Goal: Task Accomplishment & Management: Manage account settings

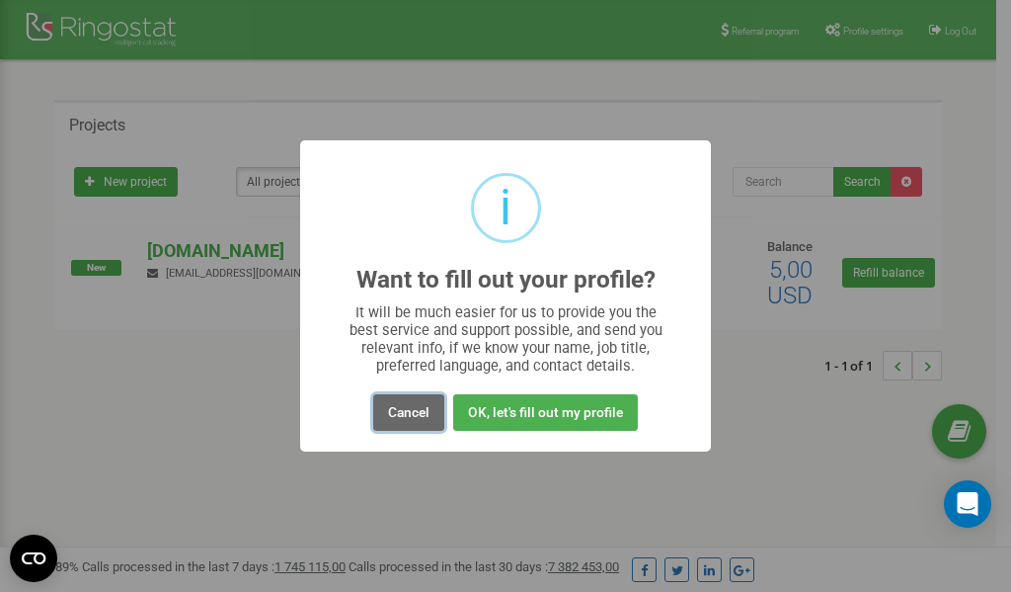
click at [411, 409] on button "Cancel" at bounding box center [408, 412] width 71 height 37
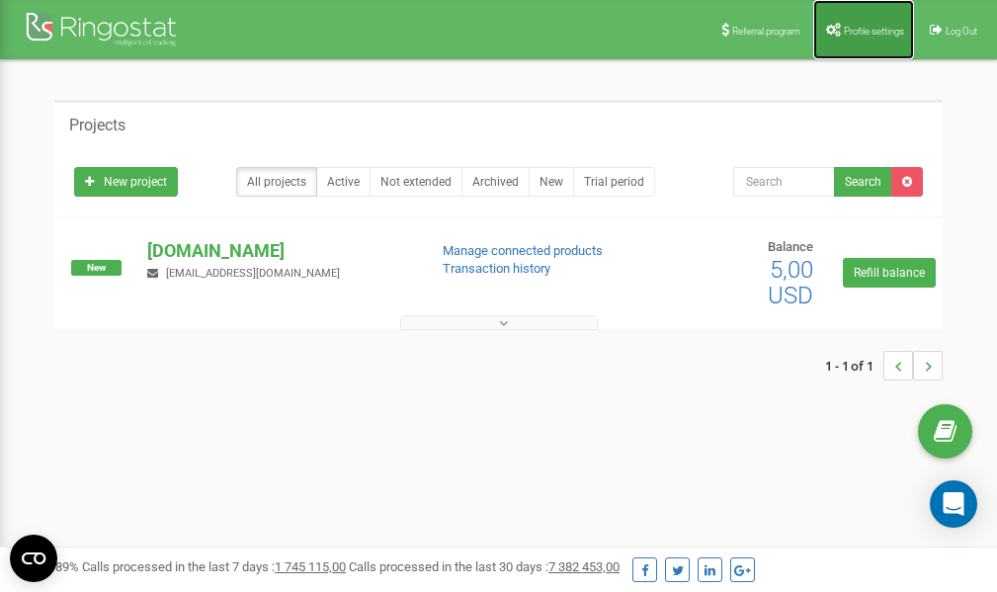
click at [856, 38] on link "Profile settings" at bounding box center [863, 29] width 101 height 59
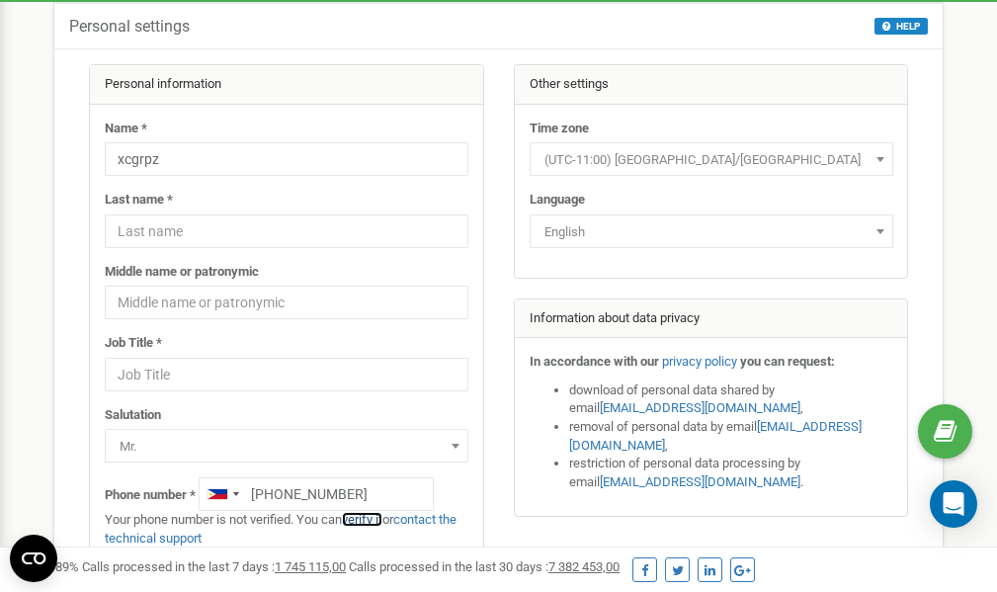
click at [375, 521] on link "verify it" at bounding box center [362, 519] width 40 height 15
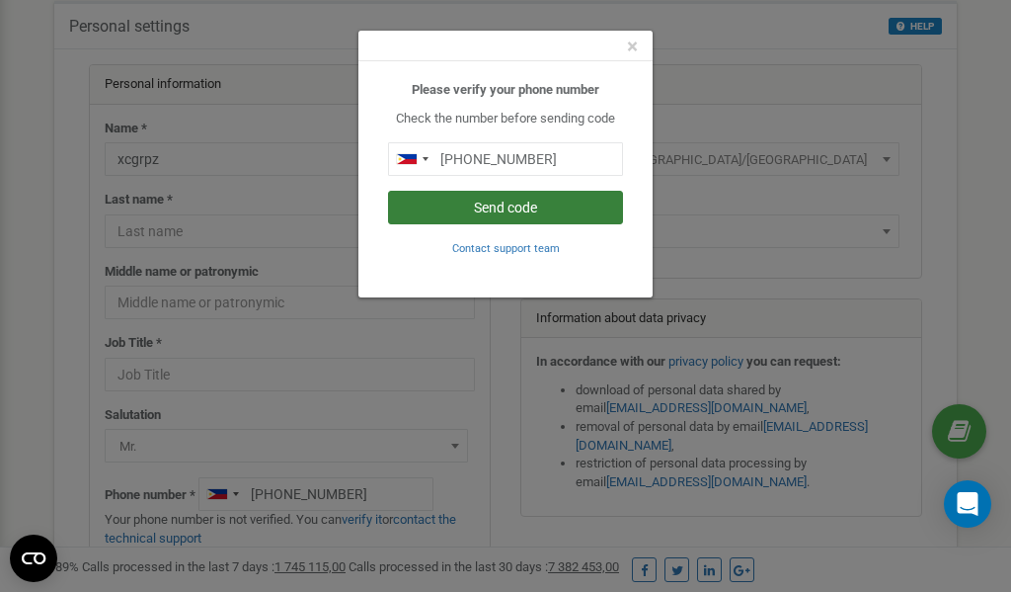
click at [504, 205] on button "Send code" at bounding box center [505, 208] width 235 height 34
